Goal: Navigation & Orientation: Find specific page/section

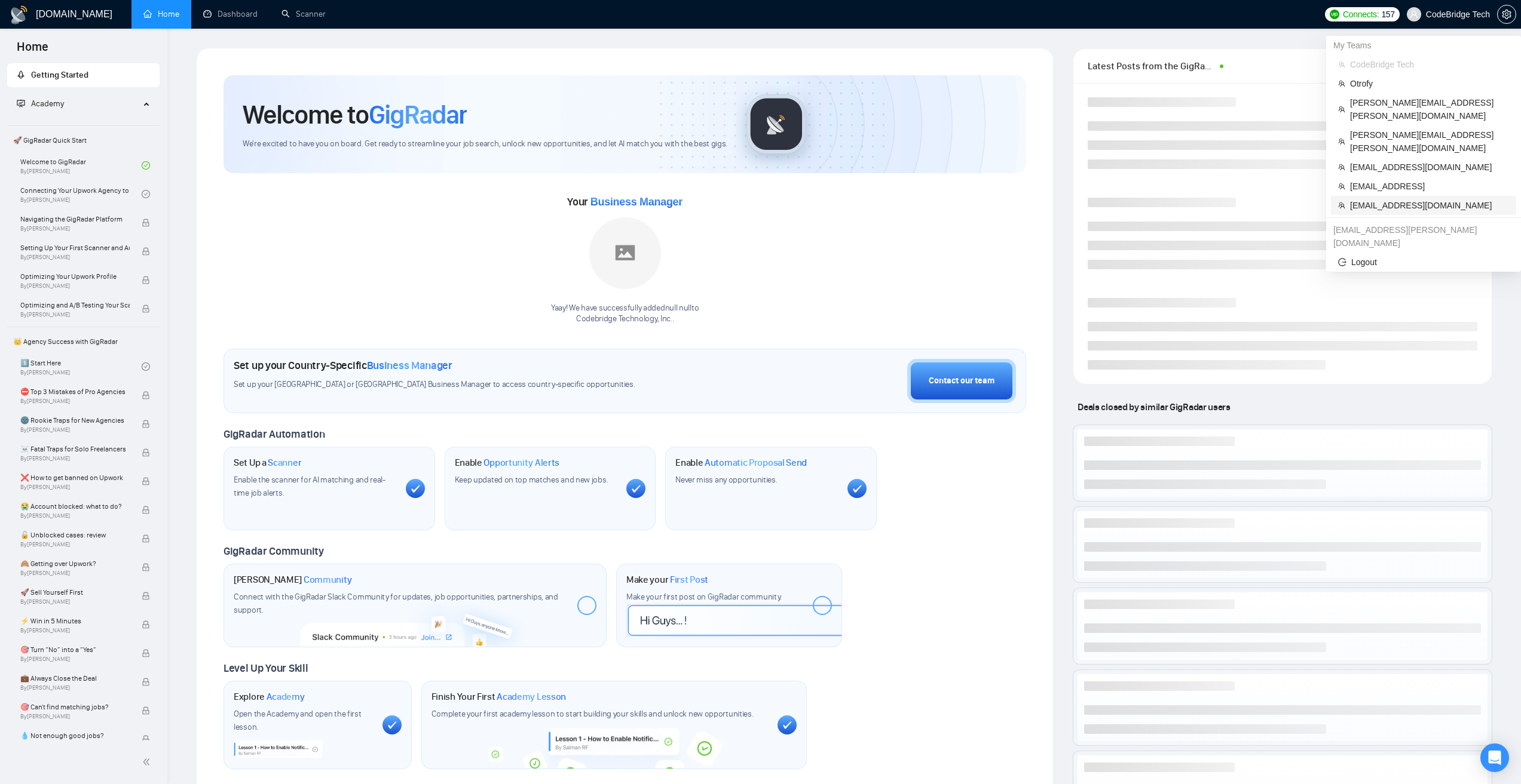
click at [1397, 199] on span "[EMAIL_ADDRESS][DOMAIN_NAME]" at bounding box center [1429, 205] width 159 height 13
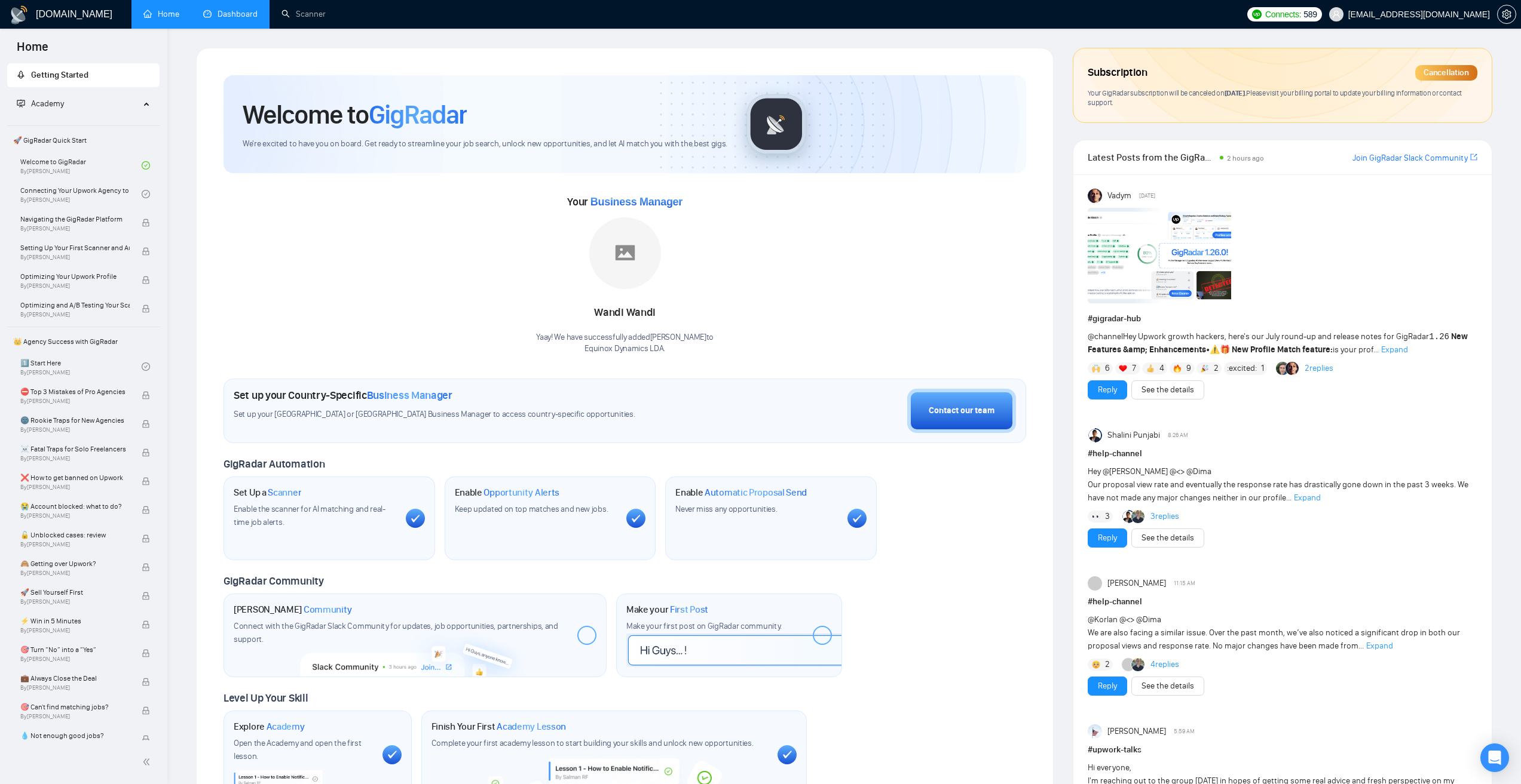
click at [251, 16] on link "Dashboard" at bounding box center [231, 13] width 55 height 10
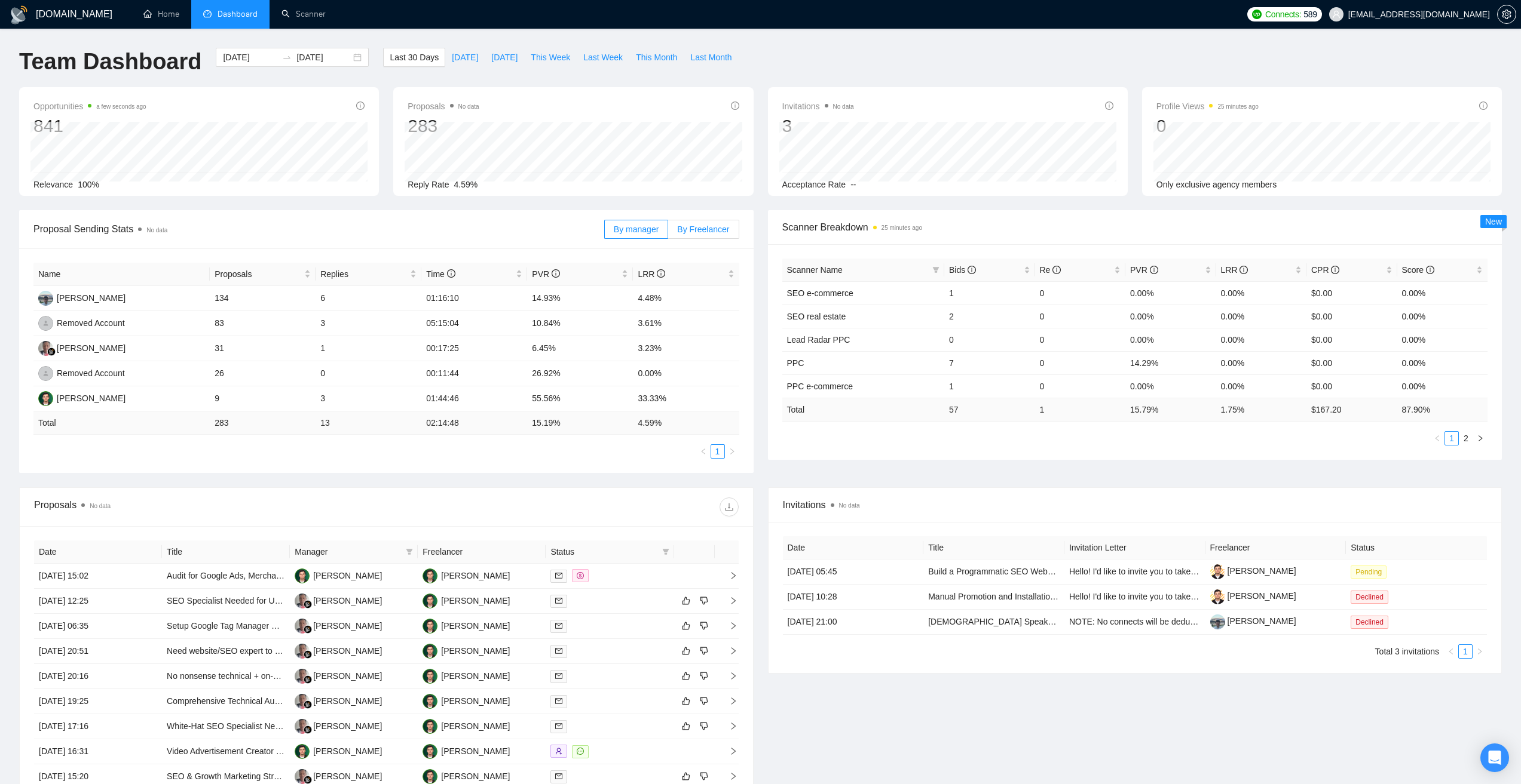
click at [698, 229] on span "By Freelancer" at bounding box center [703, 229] width 52 height 9
click at [668, 232] on input "By Freelancer" at bounding box center [668, 232] width 0 height 0
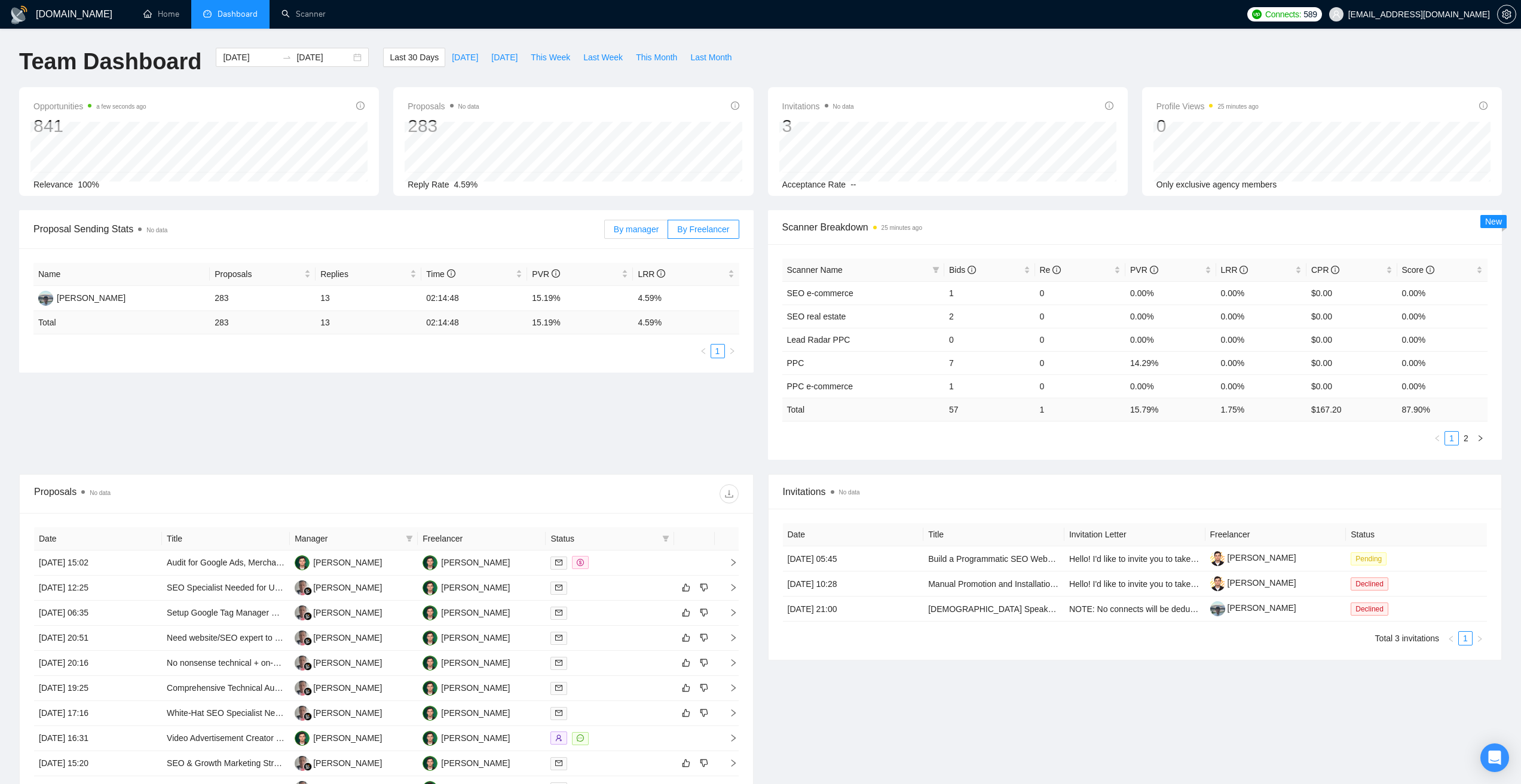
click at [630, 226] on span "By manager" at bounding box center [636, 229] width 45 height 9
click at [604, 232] on input "By manager" at bounding box center [604, 232] width 0 height 0
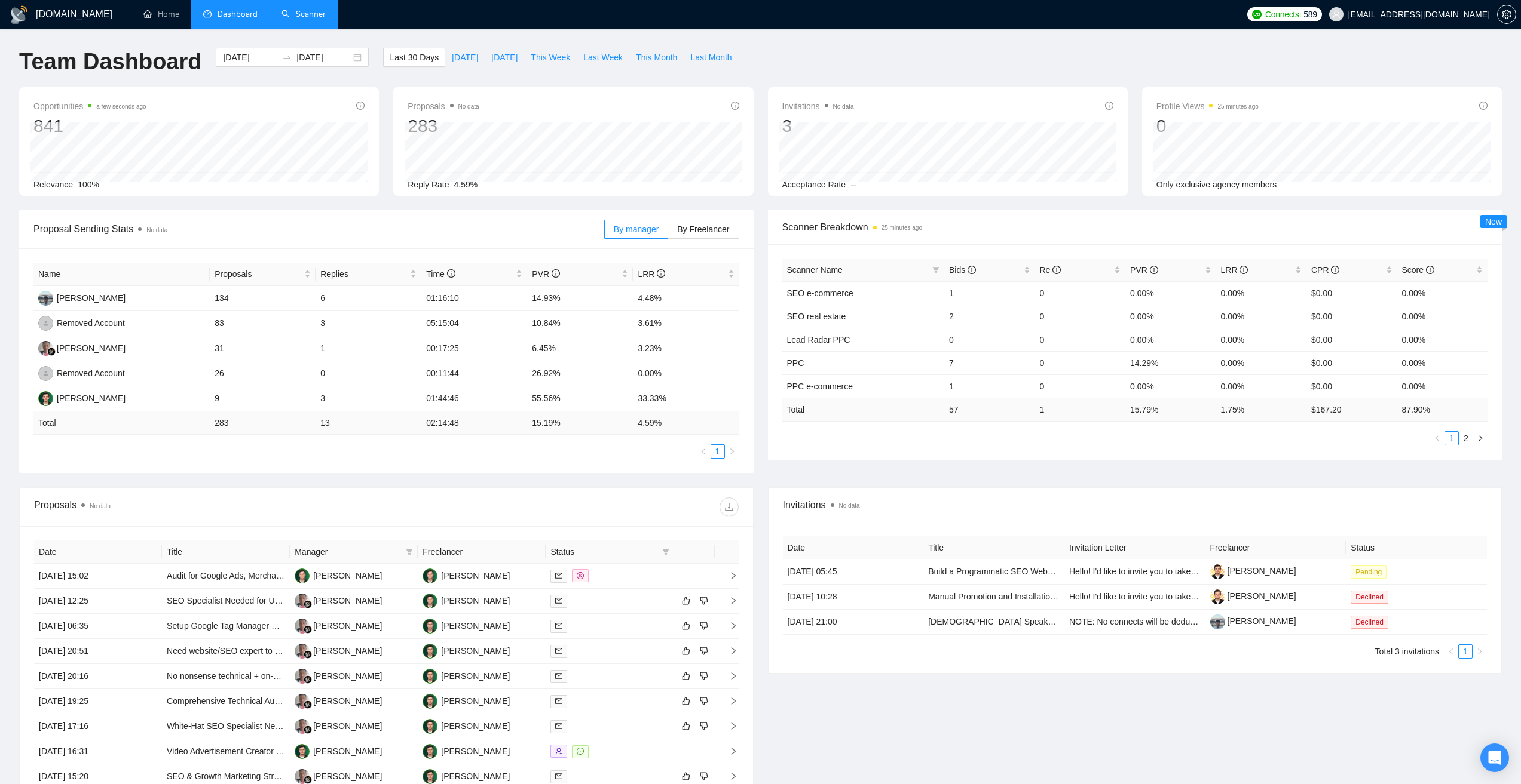
click at [300, 14] on link "Scanner" at bounding box center [303, 13] width 45 height 10
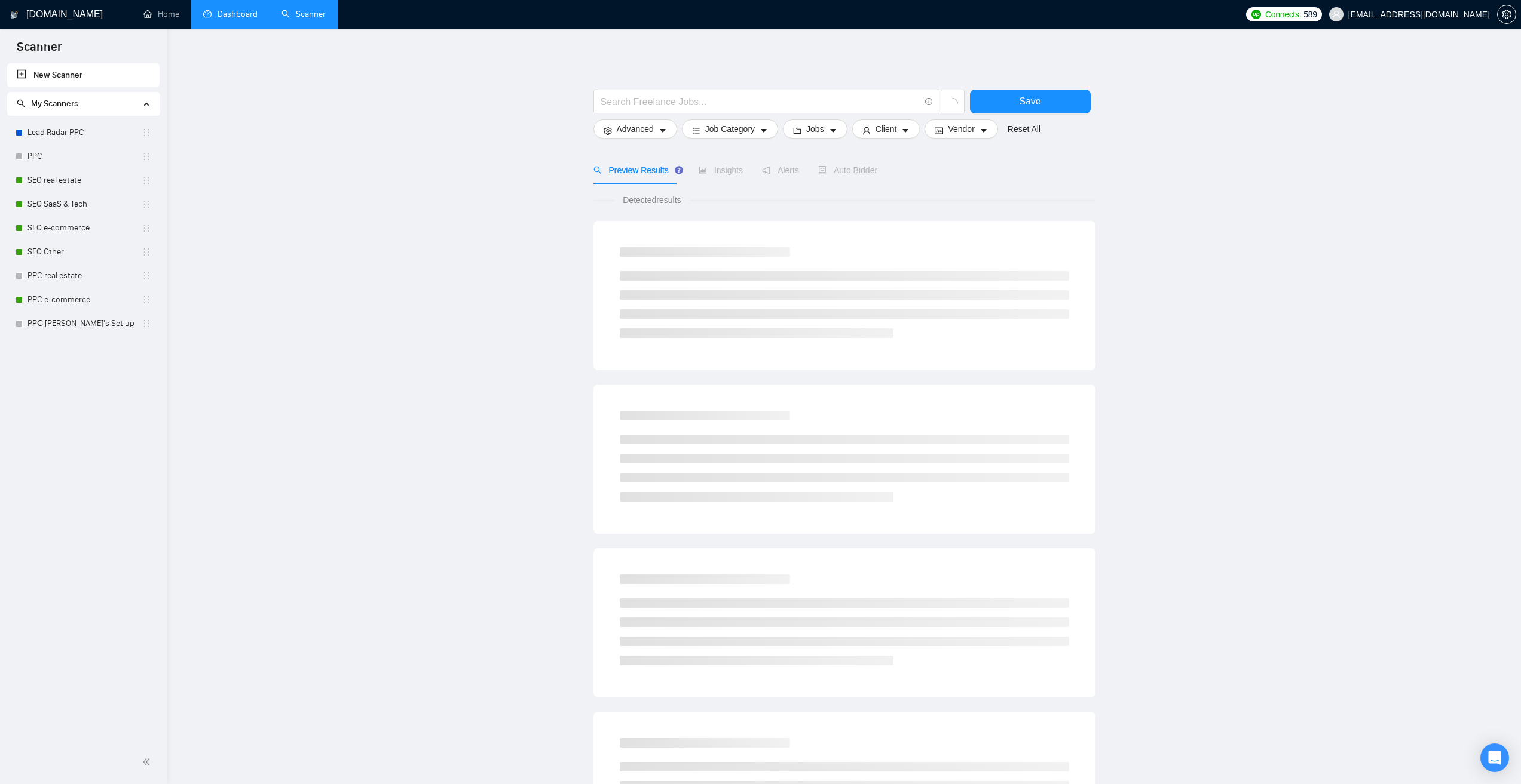
click at [248, 16] on link "Dashboard" at bounding box center [231, 13] width 55 height 10
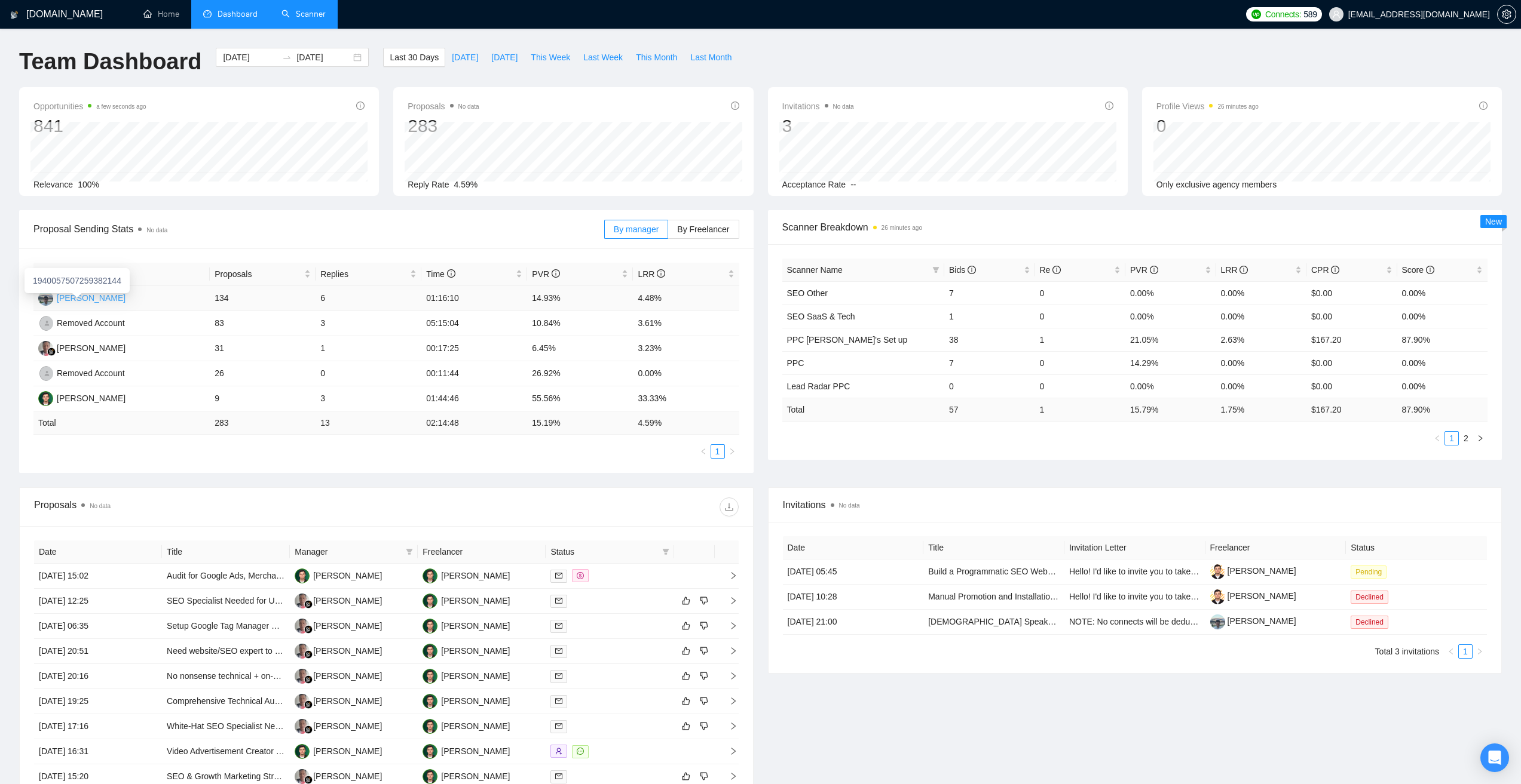
click at [88, 295] on div "[PERSON_NAME]" at bounding box center [91, 298] width 69 height 13
